Goal: Find specific page/section: Find specific page/section

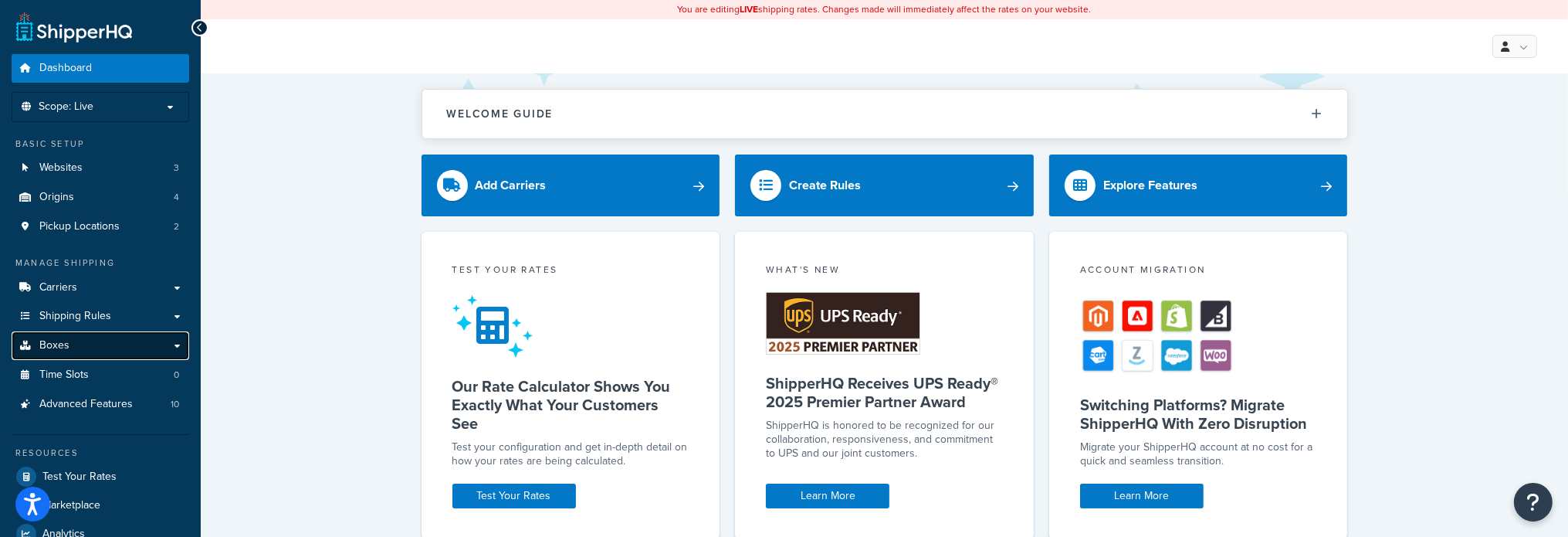
click at [58, 339] on span "Boxes" at bounding box center [54, 345] width 30 height 13
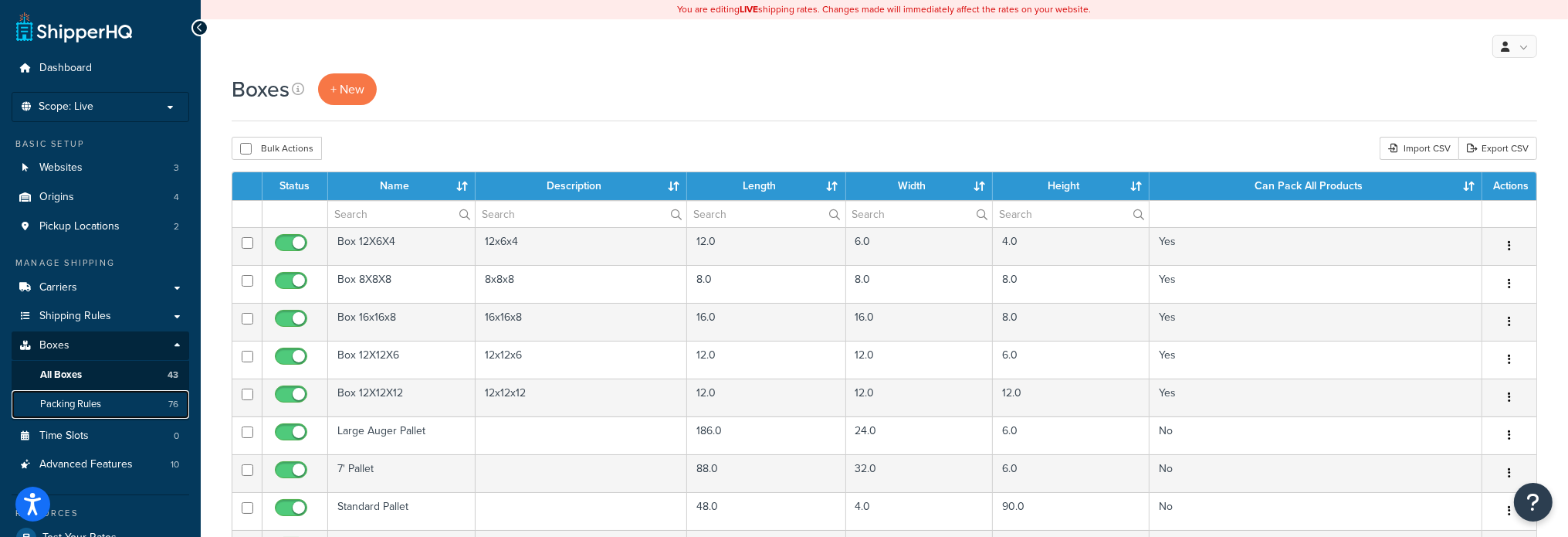
click at [60, 406] on span "Packing Rules" at bounding box center [70, 404] width 61 height 13
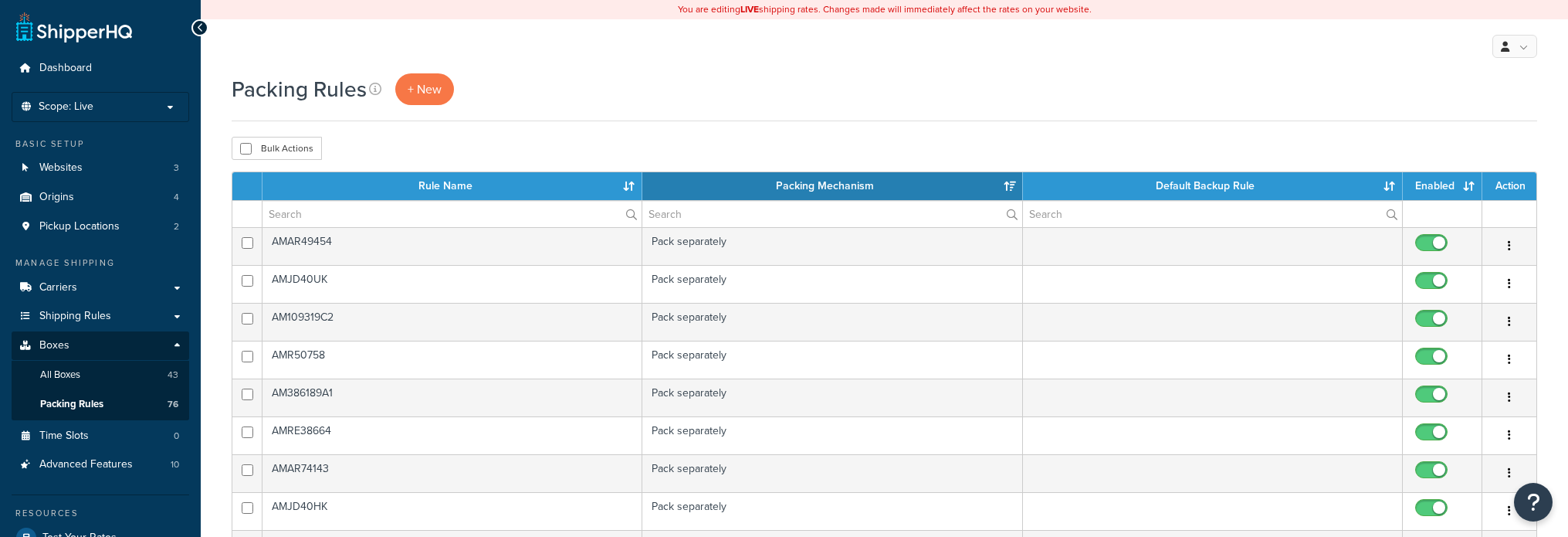
select select "15"
click at [372, 207] on input "text" at bounding box center [452, 214] width 379 height 26
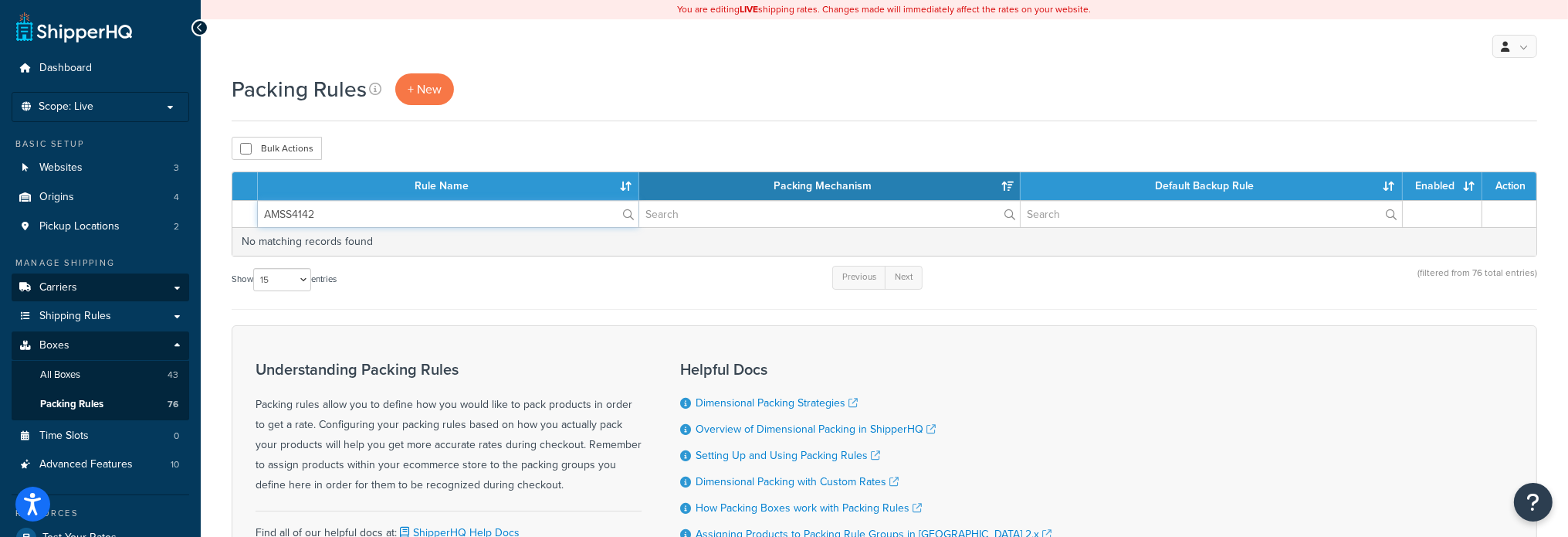
type input "AMSS4142"
click at [65, 342] on span "Boxes" at bounding box center [54, 345] width 30 height 13
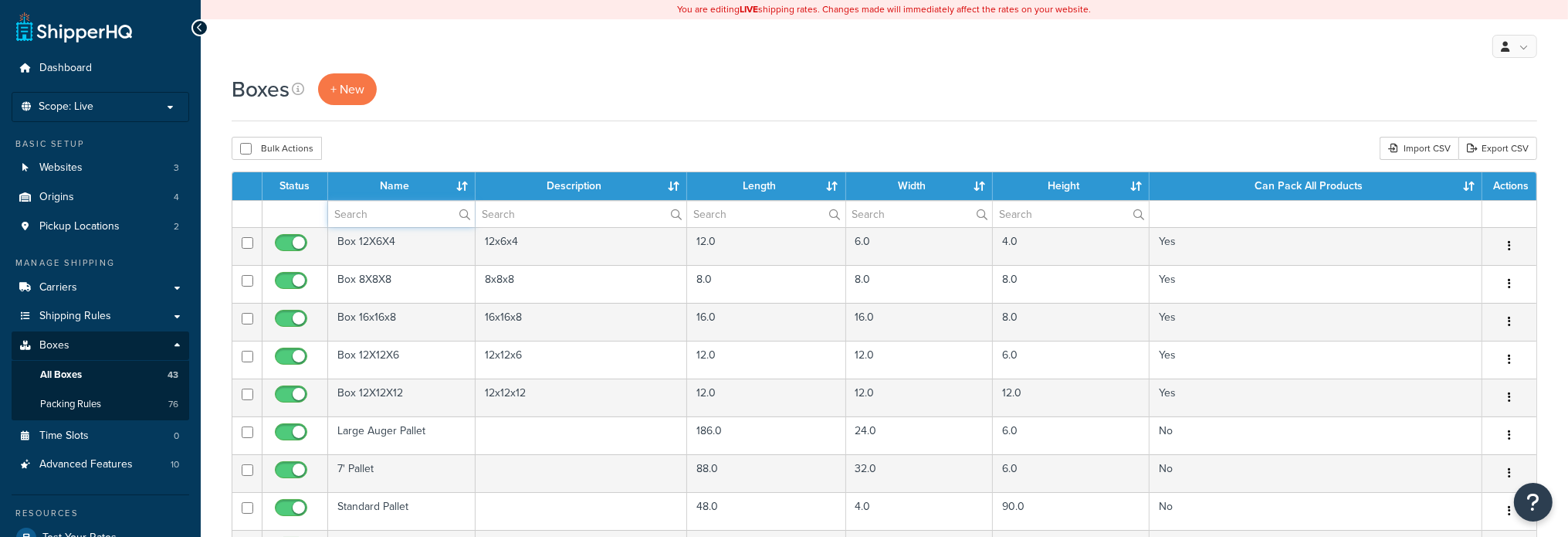
click at [389, 215] on input "text" at bounding box center [401, 214] width 147 height 26
type input "AMSS4142"
